Goal: Check status: Check status

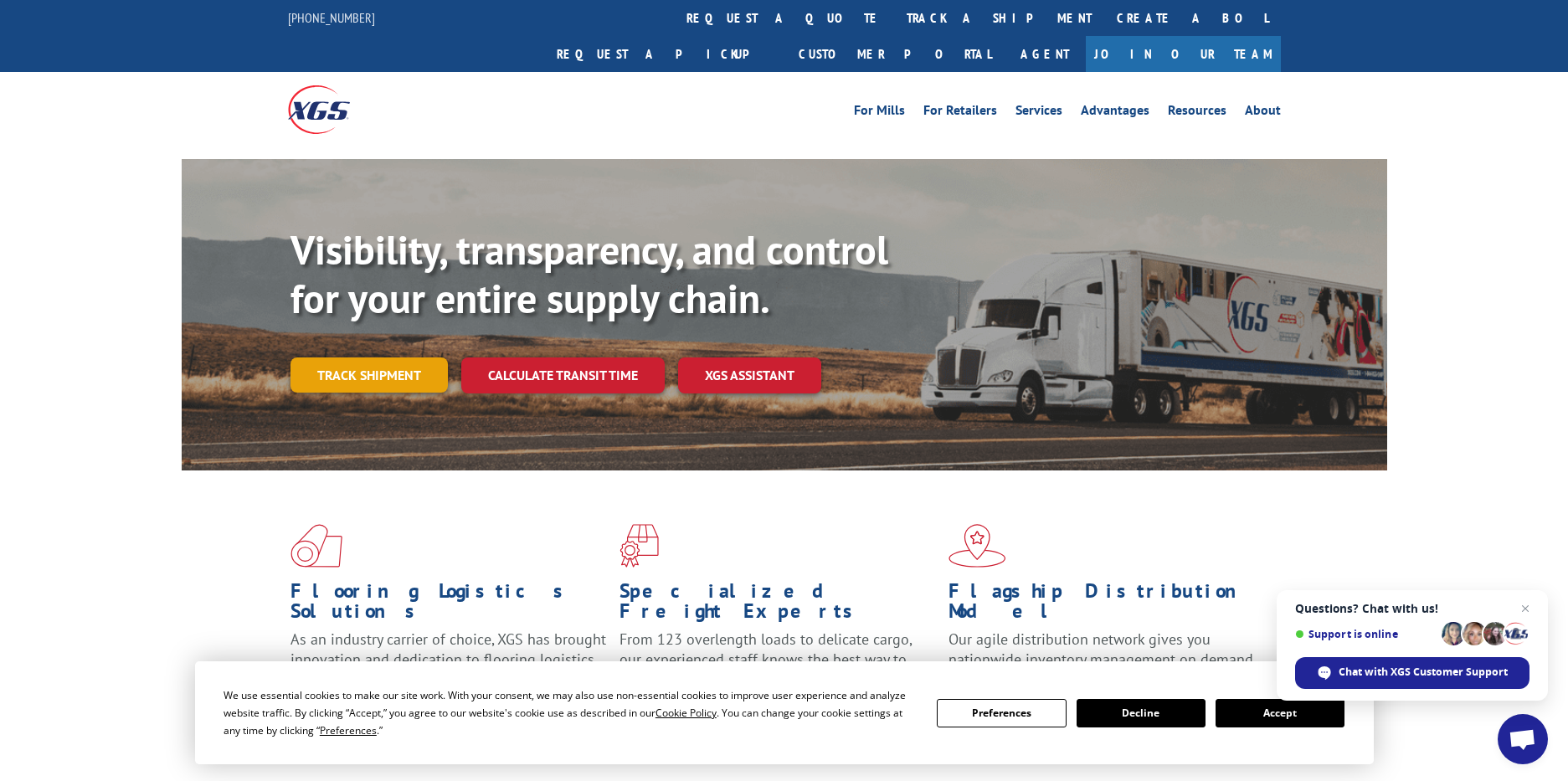
click at [407, 357] on link "Track shipment" at bounding box center [369, 375] width 158 height 35
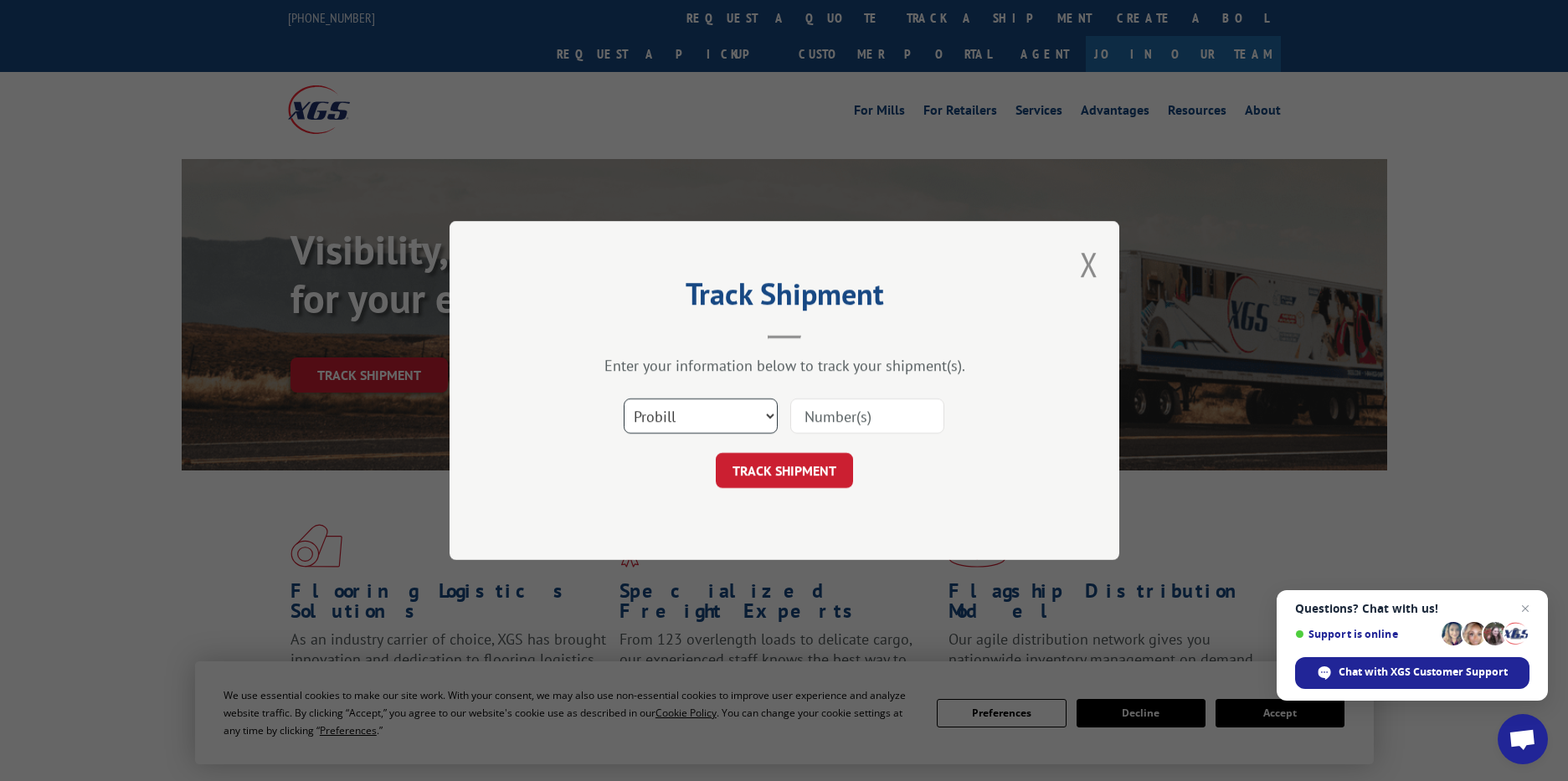
click at [735, 423] on select "Select category... Probill BOL PO" at bounding box center [701, 416] width 154 height 35
select select "po"
click at [624, 398] on select "Select category... Probill BOL PO" at bounding box center [701, 416] width 154 height 35
click at [844, 411] on input at bounding box center [867, 416] width 154 height 35
paste input "38500669"
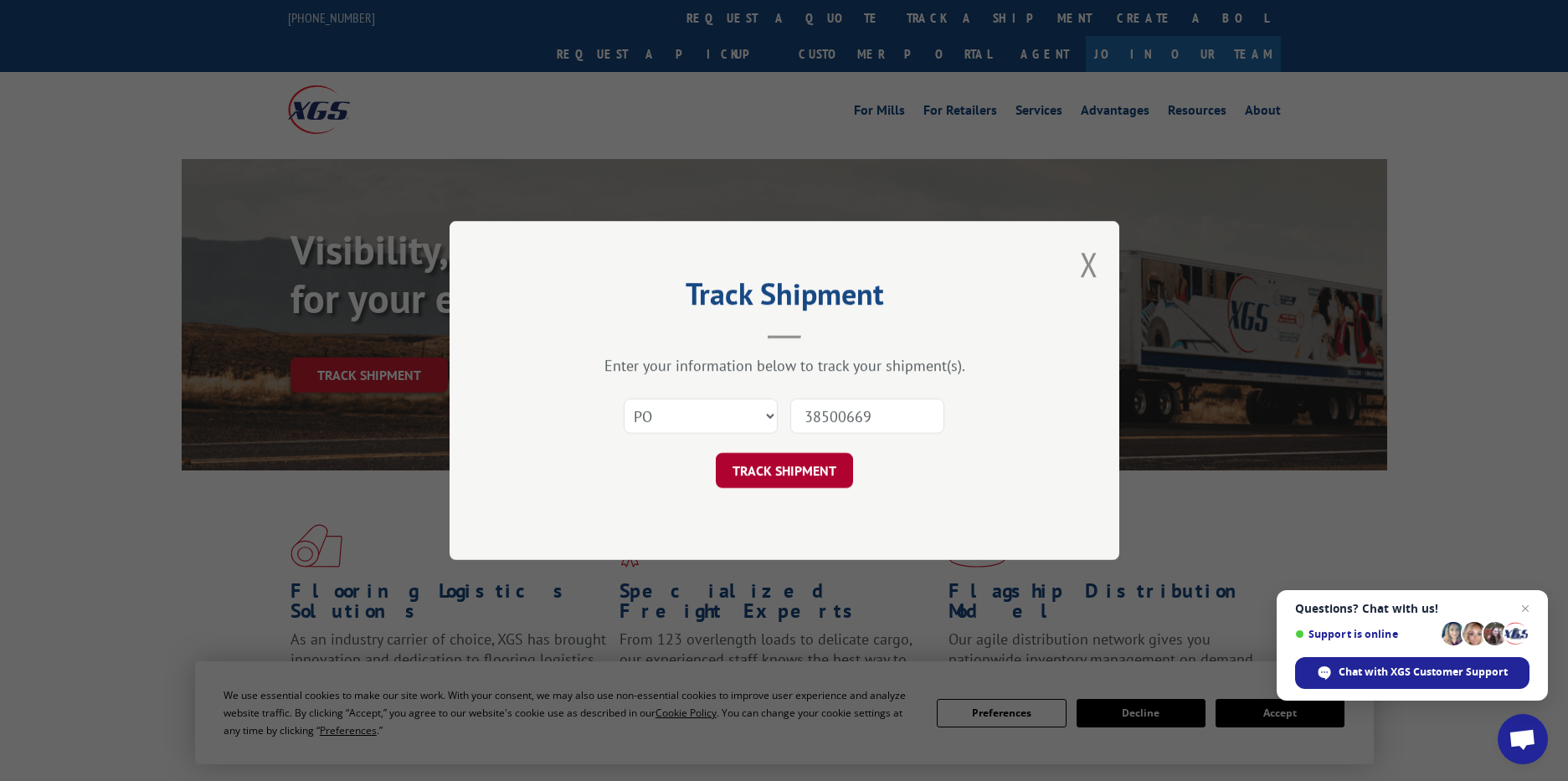
type input "38500669"
click at [818, 455] on button "TRACK SHIPMENT" at bounding box center [784, 471] width 138 height 35
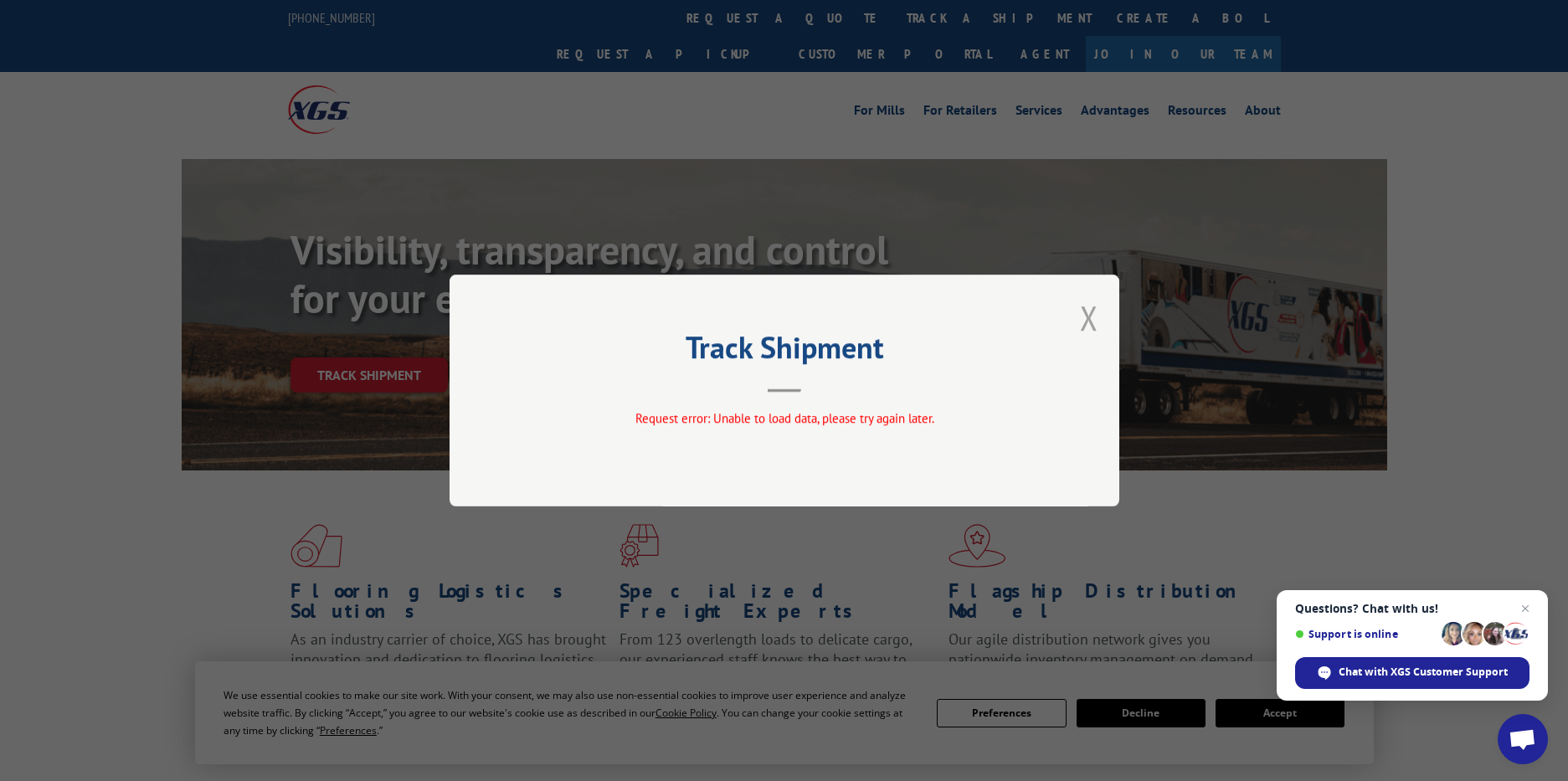
click at [1093, 315] on button "Close modal" at bounding box center [1089, 317] width 18 height 44
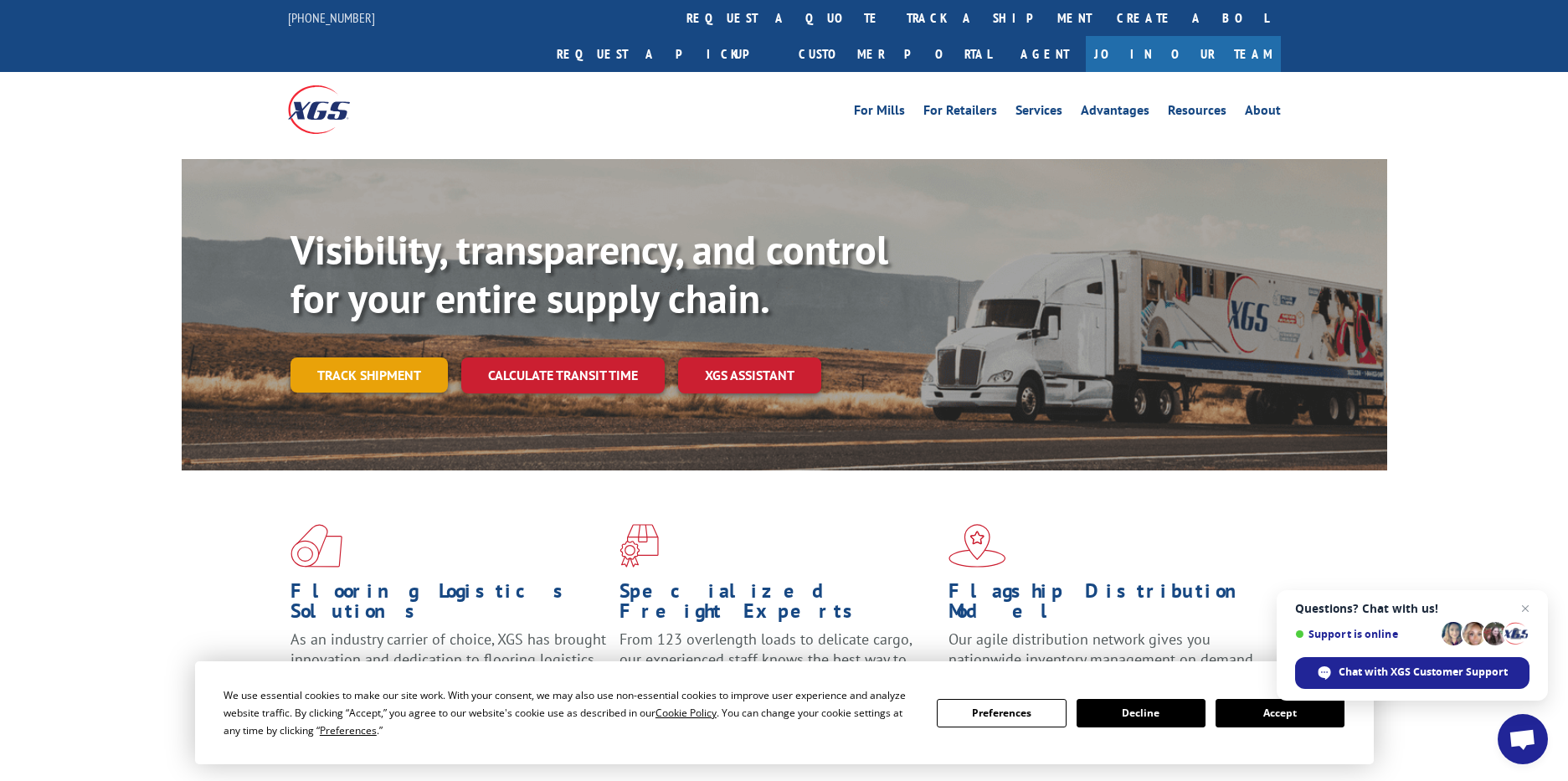
click at [388, 357] on link "Track shipment" at bounding box center [369, 375] width 158 height 35
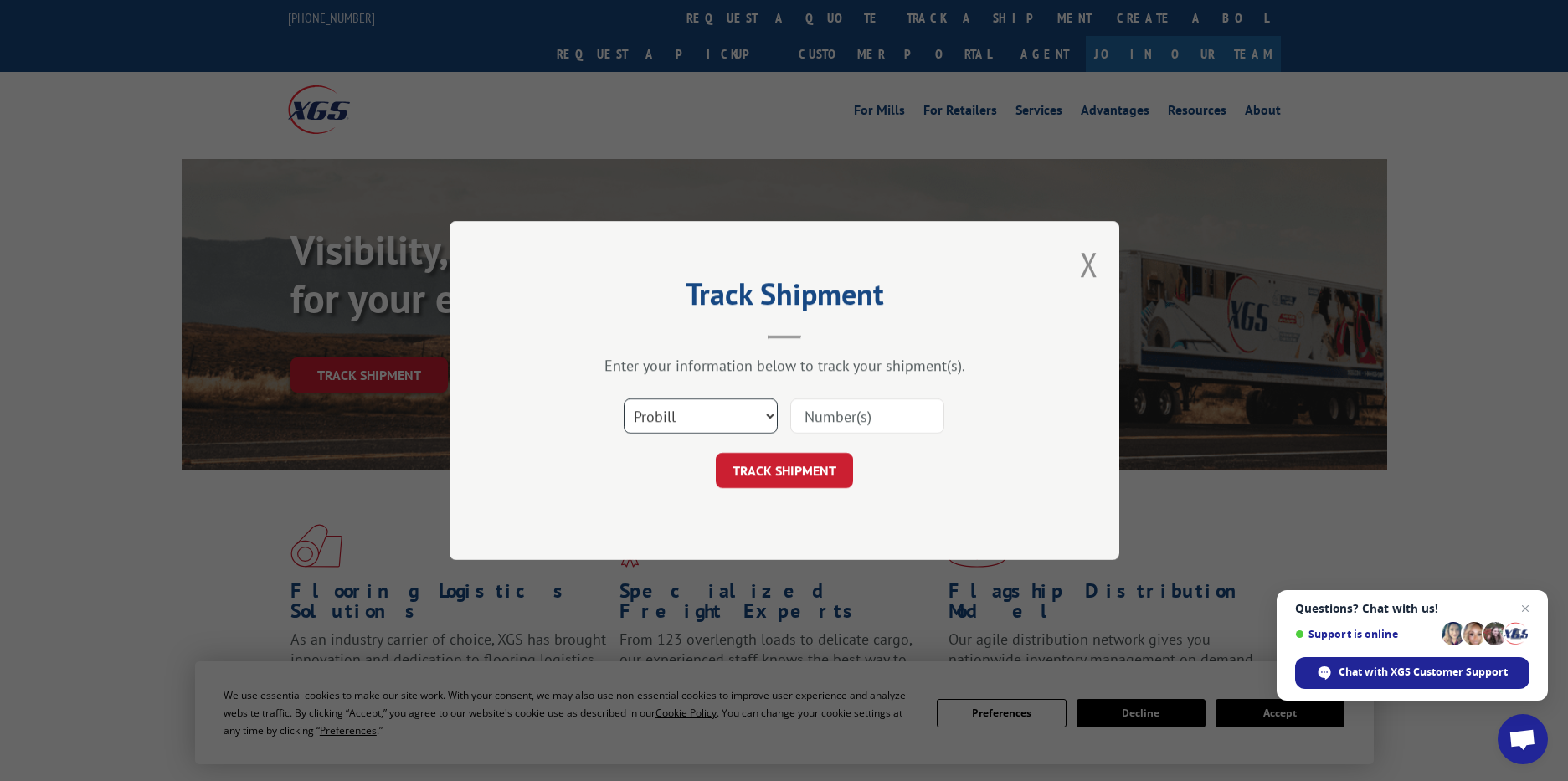
drag, startPoint x: 734, startPoint y: 423, endPoint x: 732, endPoint y: 433, distance: 10.2
click at [734, 423] on select "Select category... Probill BOL PO" at bounding box center [701, 416] width 154 height 35
select select "po"
click at [624, 398] on select "Select category... Probill BOL PO" at bounding box center [701, 416] width 154 height 35
paste input "38500669"
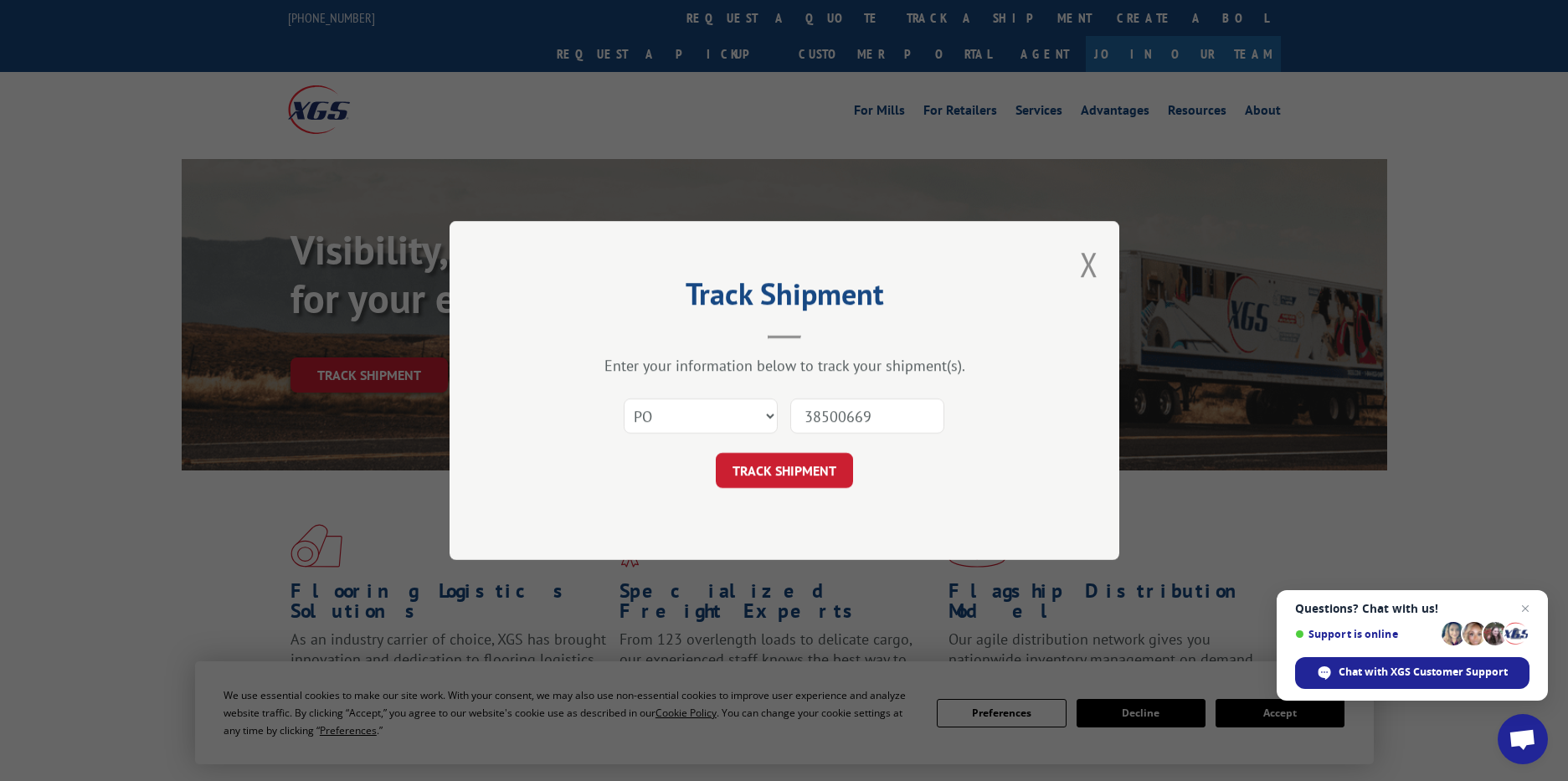
type input "38500669"
click at [806, 484] on button "TRACK SHIPMENT" at bounding box center [784, 471] width 138 height 35
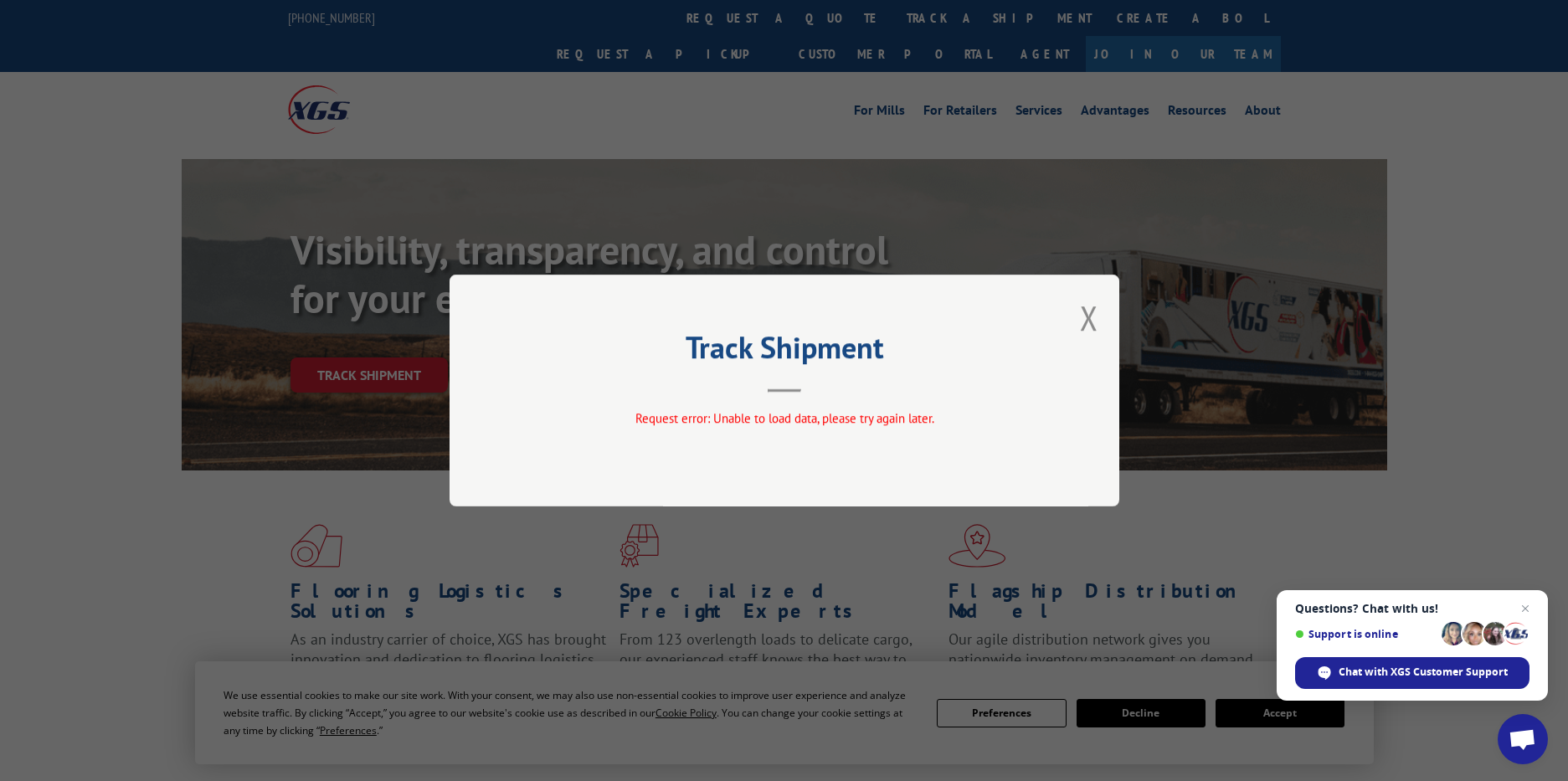
drag, startPoint x: 1088, startPoint y: 312, endPoint x: 1070, endPoint y: 304, distance: 19.7
click at [1088, 312] on button "Close modal" at bounding box center [1089, 317] width 18 height 44
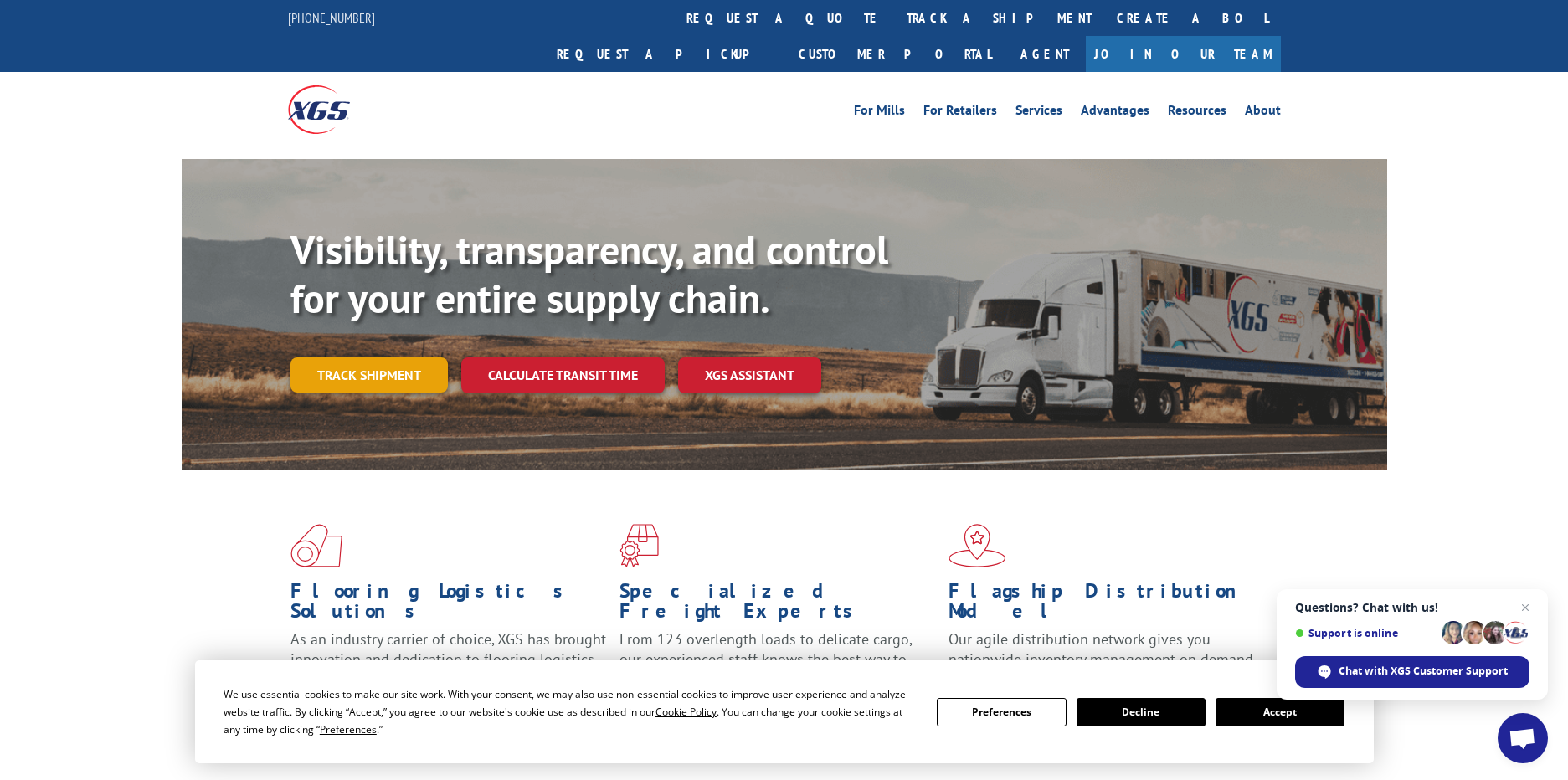
click at [359, 357] on link "Track shipment" at bounding box center [369, 375] width 158 height 35
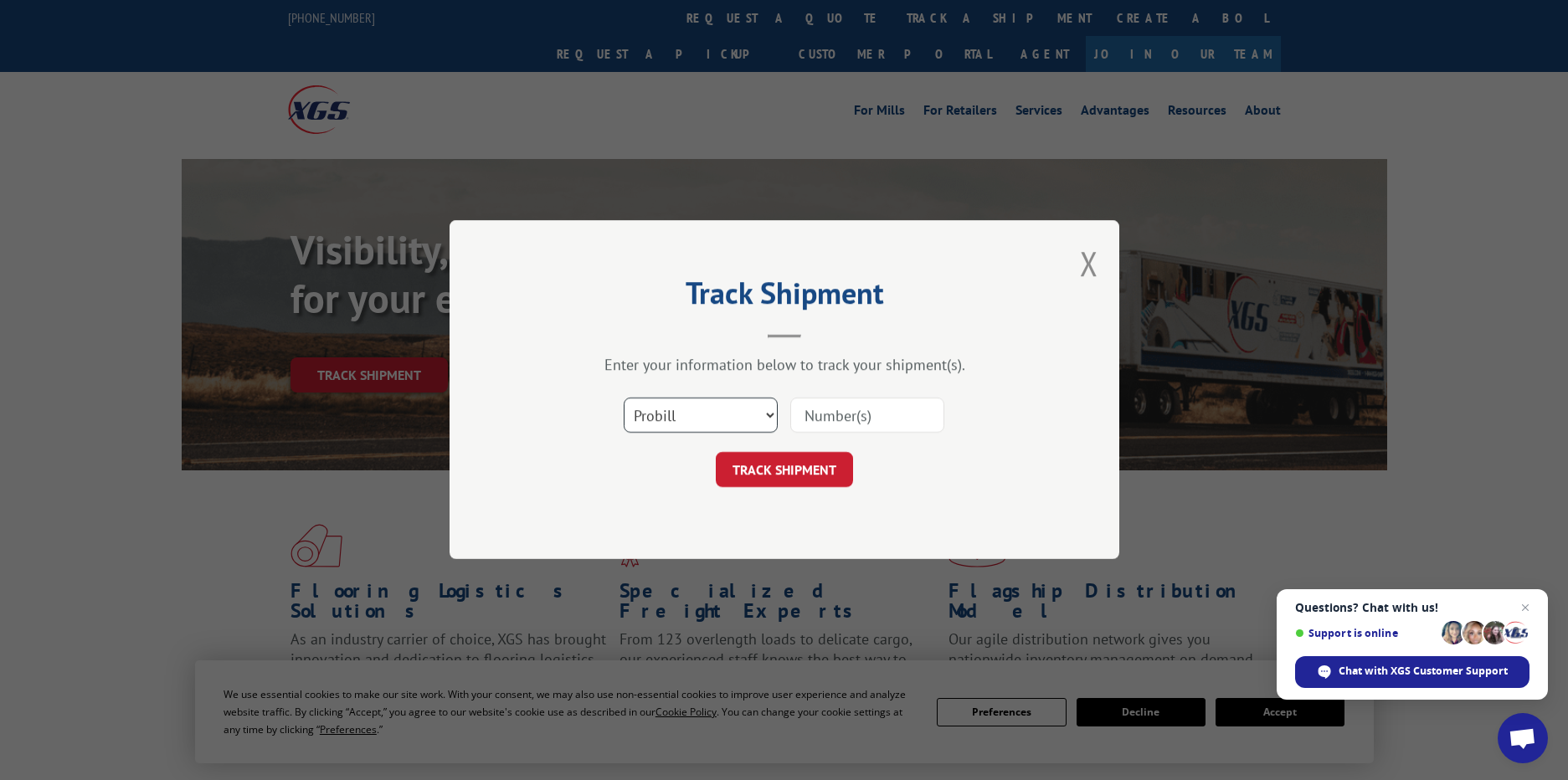
drag, startPoint x: 697, startPoint y: 431, endPoint x: 697, endPoint y: 415, distance: 16.0
click at [697, 431] on select "Select category... Probill BOL PO" at bounding box center [701, 416] width 154 height 35
drag, startPoint x: 697, startPoint y: 415, endPoint x: 697, endPoint y: 434, distance: 19.0
click at [697, 415] on select "Select category... Probill BOL PO" at bounding box center [701, 416] width 154 height 35
click at [693, 418] on select "Select category... Probill BOL PO" at bounding box center [701, 416] width 154 height 35
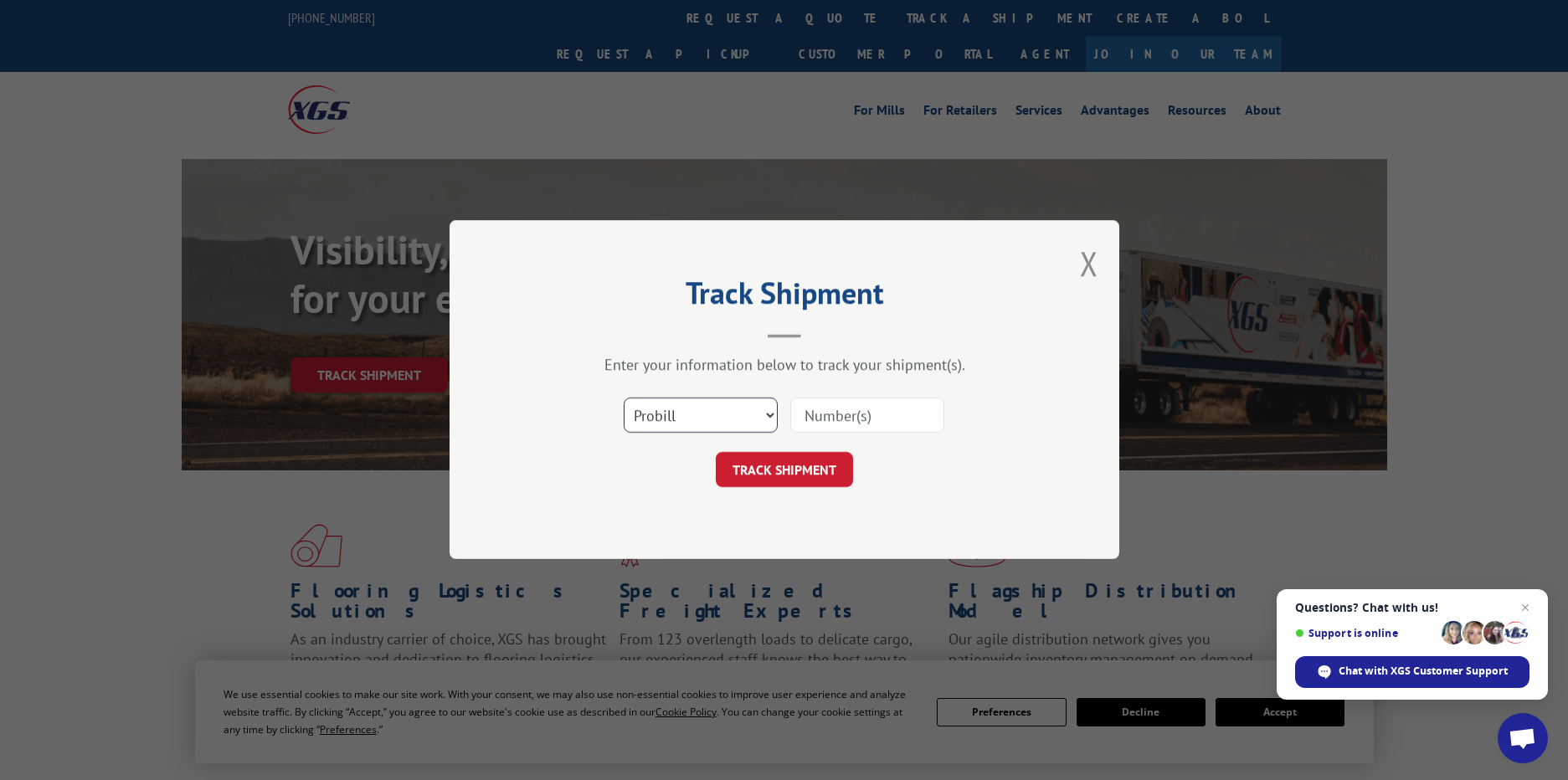
select select "po"
click at [624, 398] on select "Select category... Probill BOL PO" at bounding box center [701, 416] width 154 height 35
drag, startPoint x: 832, startPoint y: 418, endPoint x: 833, endPoint y: 429, distance: 11.0
click at [832, 418] on input at bounding box center [867, 416] width 154 height 35
paste input "18541234"
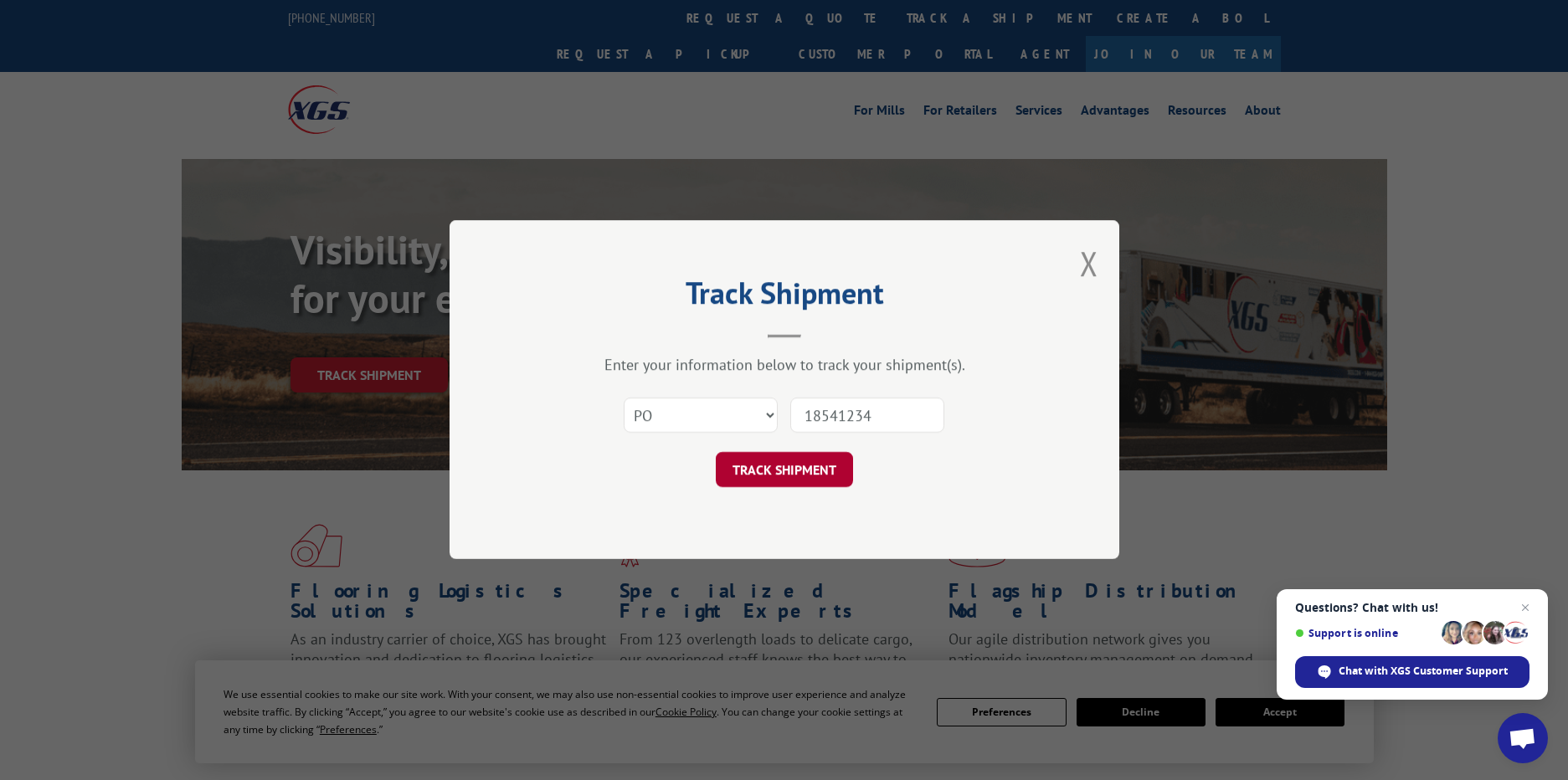
type input "18541234"
click at [811, 460] on button "TRACK SHIPMENT" at bounding box center [784, 471] width 138 height 35
